Goal: Find specific page/section: Locate item on page

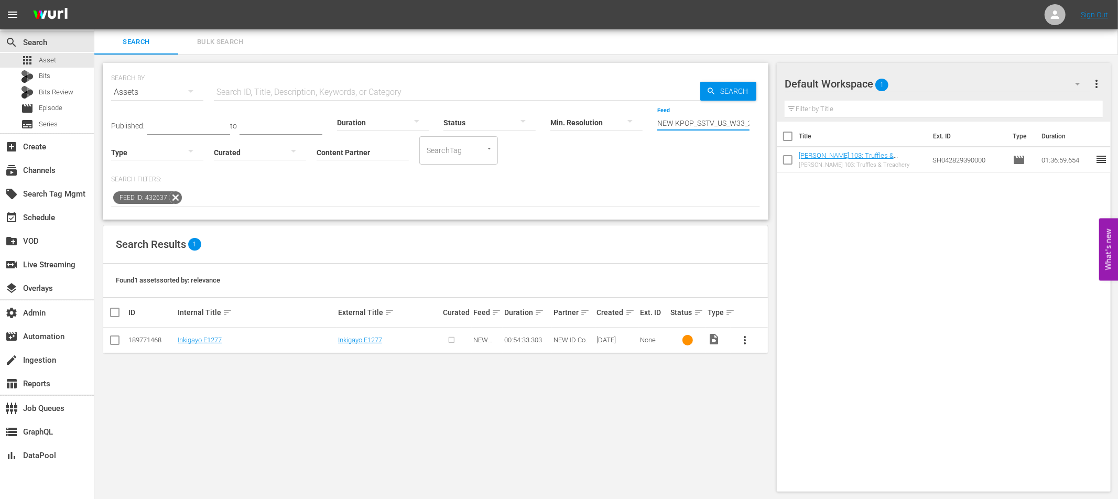
scroll to position [0, 60]
drag, startPoint x: 658, startPoint y: 124, endPoint x: 790, endPoint y: 136, distance: 133.1
click at [795, 132] on div "Search Bulk Search SEARCH BY Search By Assets Search ID, Title, Description, Ke…" at bounding box center [605, 264] width 1023 height 471
paste input "text"
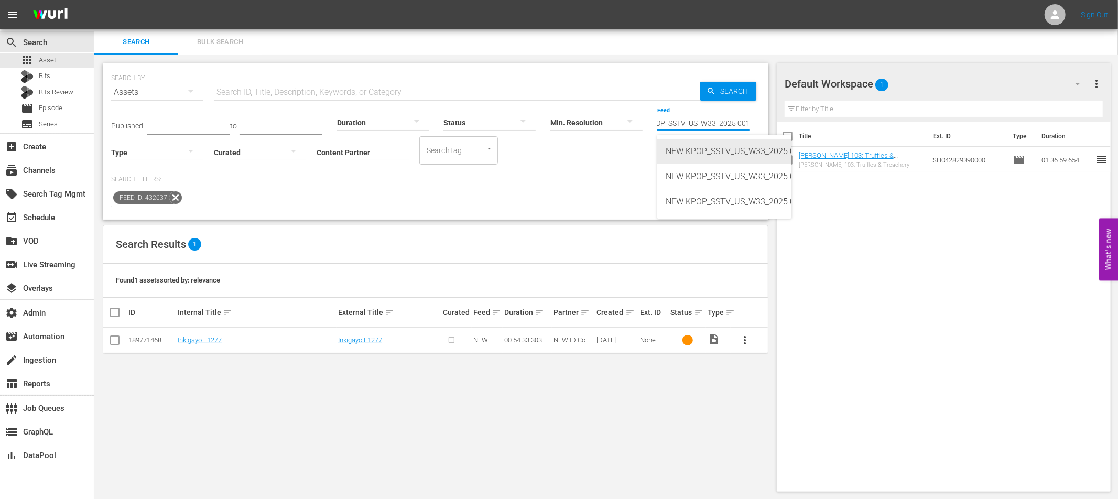
click at [752, 148] on div "NEW KPOP_SSTV_US_W33_2025 001 (432635)" at bounding box center [723, 151] width 117 height 25
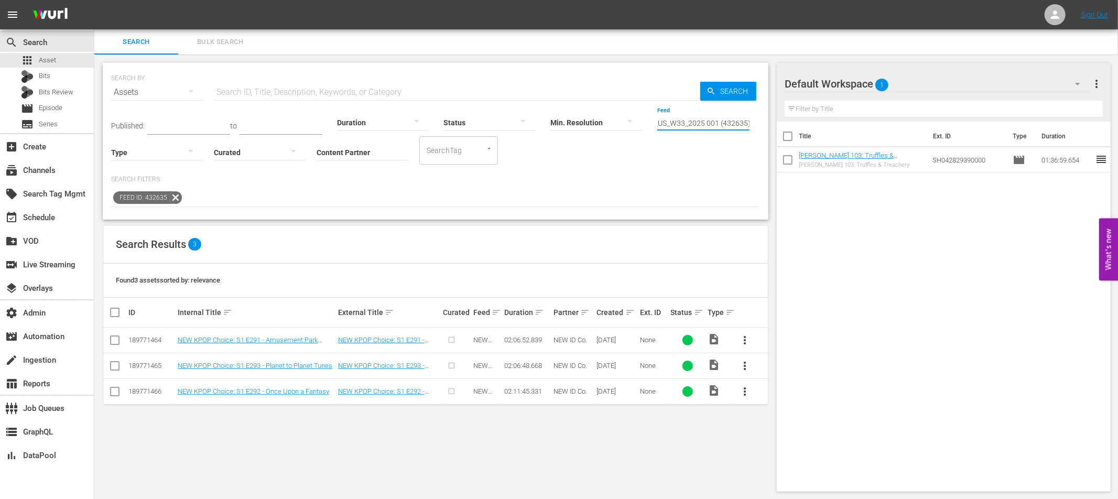
drag, startPoint x: 657, startPoint y: 123, endPoint x: 865, endPoint y: 136, distance: 208.4
click at [865, 136] on div "Search Bulk Search SEARCH BY Search By Assets Search ID, Title, Description, Ke…" at bounding box center [605, 264] width 1023 height 471
paste input "text"
click at [771, 174] on div "NEW KPOP_SSTV_US_W33_2025 001 (432636)" at bounding box center [723, 176] width 117 height 25
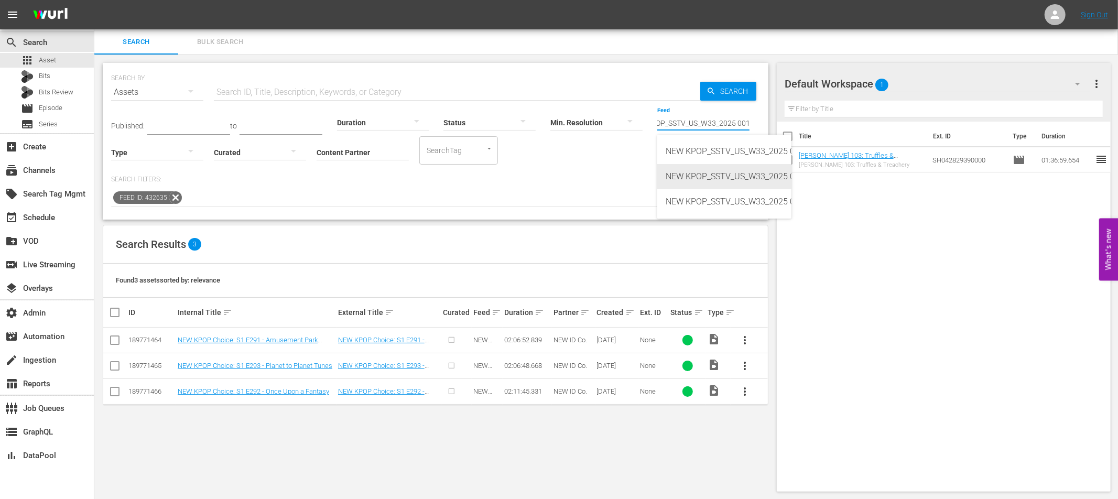
scroll to position [0, 0]
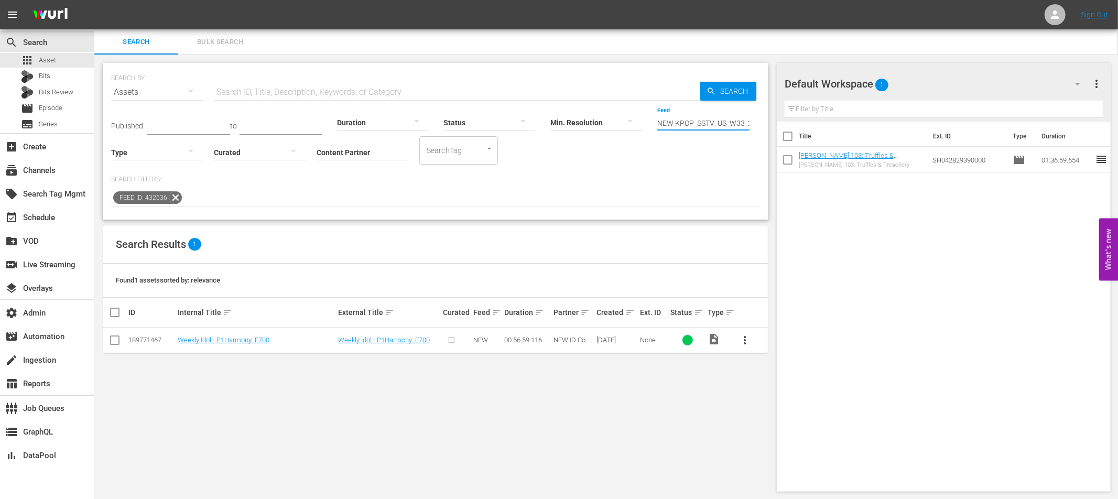
click at [657, 122] on input "NEW KPOP_SSTV_US_W33_2025 001 (432636)" at bounding box center [703, 123] width 92 height 38
drag, startPoint x: 658, startPoint y: 122, endPoint x: 765, endPoint y: 158, distance: 113.2
click at [795, 130] on div "Search Bulk Search SEARCH BY Search By Assets Search ID, Title, Description, Ke…" at bounding box center [605, 264] width 1023 height 471
paste input "text"
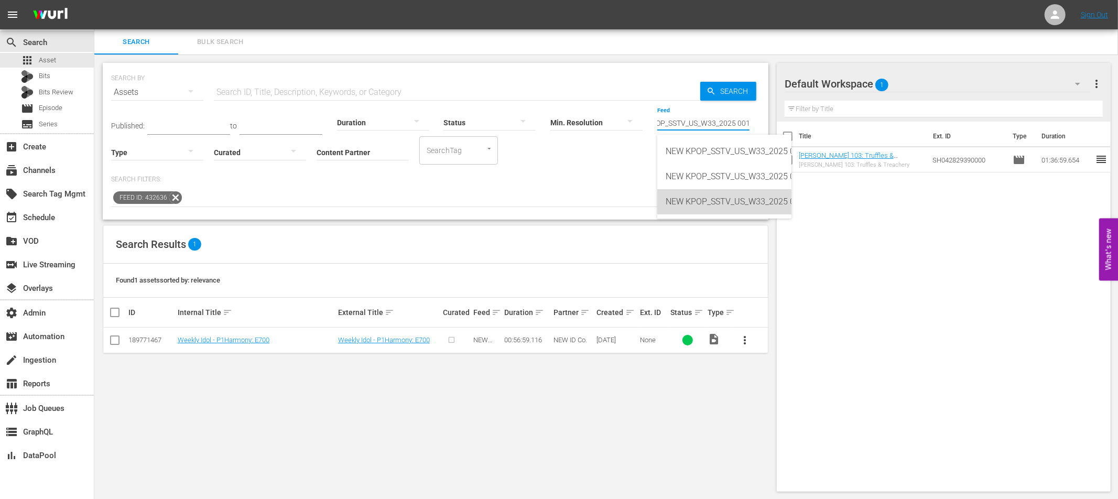
click at [746, 203] on div "NEW KPOP_SSTV_US_W33_2025 001 (432637)" at bounding box center [723, 201] width 117 height 25
type input "NEW KPOP_SSTV_US_W33_2025 001 (432637)"
